Goal: Task Accomplishment & Management: Manage account settings

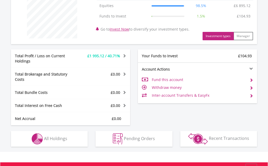
scroll to position [241, 0]
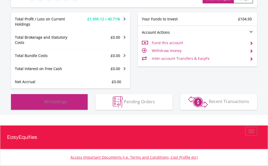
click at [52, 100] on span "All Holdings" at bounding box center [55, 102] width 23 height 6
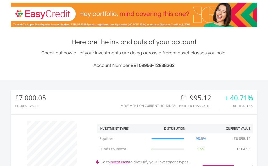
scroll to position [0, 0]
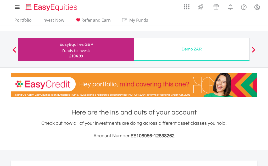
click at [14, 47] on span at bounding box center [15, 50] width 4 height 6
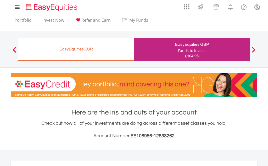
click at [105, 48] on div "EasyEquities EUR" at bounding box center [75, 49] width 109 height 7
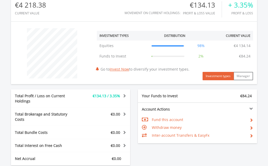
scroll to position [214, 0]
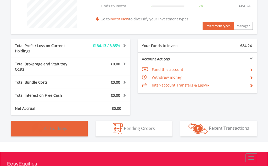
click at [71, 131] on button "Holdings All Holdings" at bounding box center [49, 129] width 77 height 16
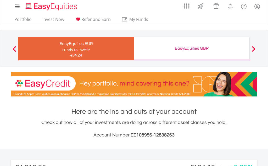
scroll to position [0, 0]
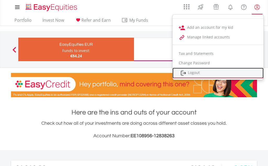
click at [191, 72] on link "Logout" at bounding box center [218, 73] width 91 height 11
